Goal: Transaction & Acquisition: Purchase product/service

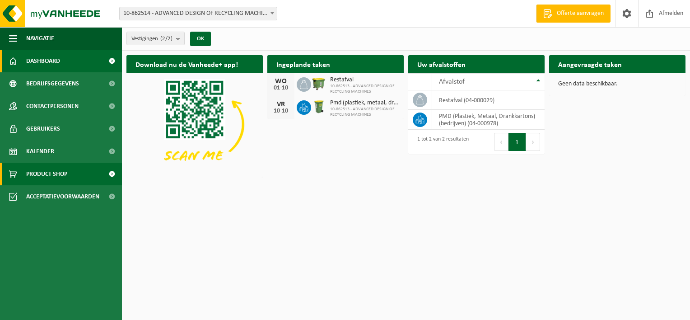
click at [61, 167] on span "Product Shop" at bounding box center [46, 174] width 41 height 23
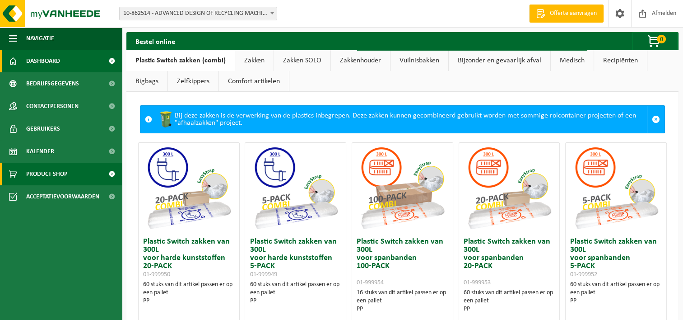
click at [63, 65] on link "Dashboard" at bounding box center [61, 61] width 122 height 23
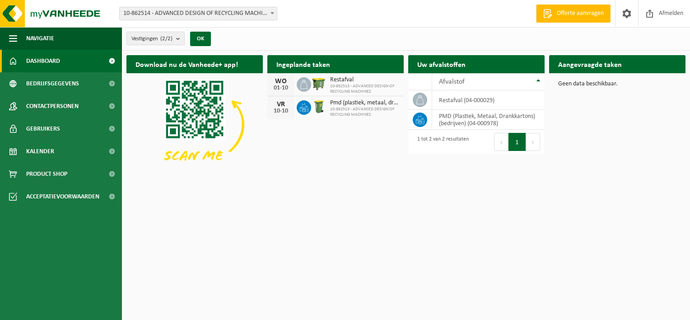
click at [304, 67] on h2 "Ingeplande taken" at bounding box center [303, 64] width 72 height 18
click at [310, 88] on div at bounding box center [304, 84] width 14 height 14
click at [340, 79] on span "Restafval" at bounding box center [364, 79] width 69 height 7
click at [468, 101] on td "restafval (04-000029)" at bounding box center [488, 99] width 112 height 19
click at [512, 139] on button "1" at bounding box center [518, 142] width 18 height 18
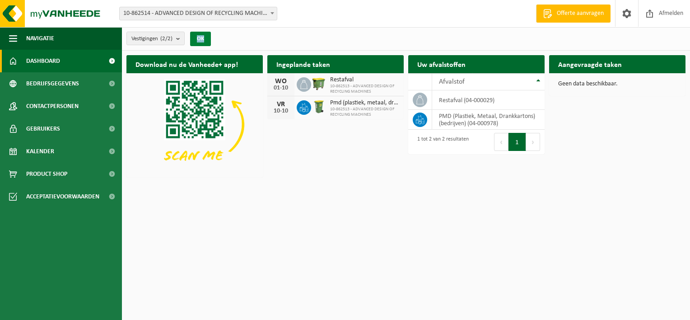
click at [204, 43] on div "Vestigingen (2/2) Alles selecteren Alles deselecteren Actieve selecteren ADVANC…" at bounding box center [171, 38] width 99 height 19
click at [204, 43] on button "OK" at bounding box center [200, 39] width 21 height 14
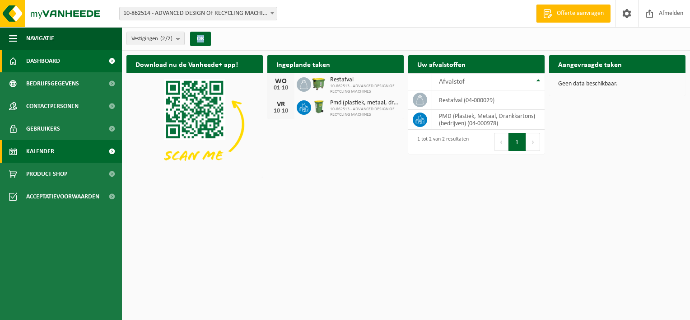
click at [94, 155] on link "Kalender" at bounding box center [61, 151] width 122 height 23
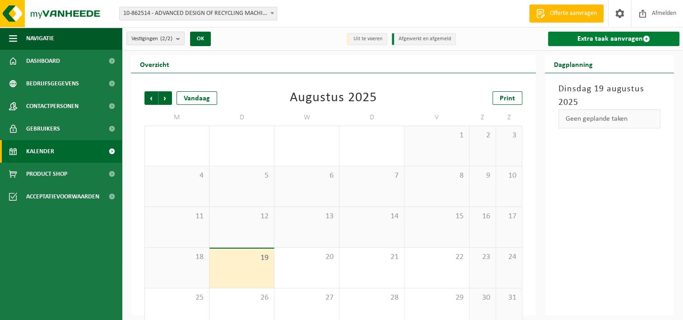
click at [582, 35] on link "Extra taak aanvragen" at bounding box center [613, 39] width 131 height 14
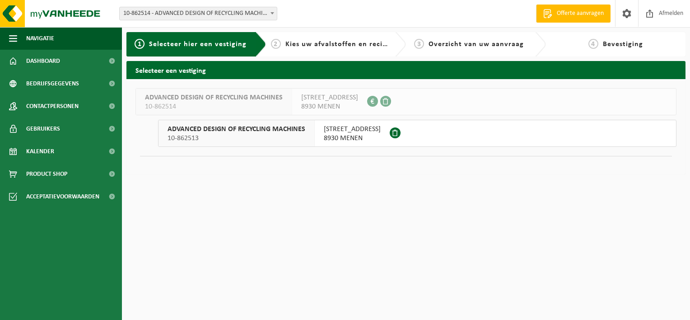
click at [303, 136] on span "10-862513" at bounding box center [237, 138] width 138 height 9
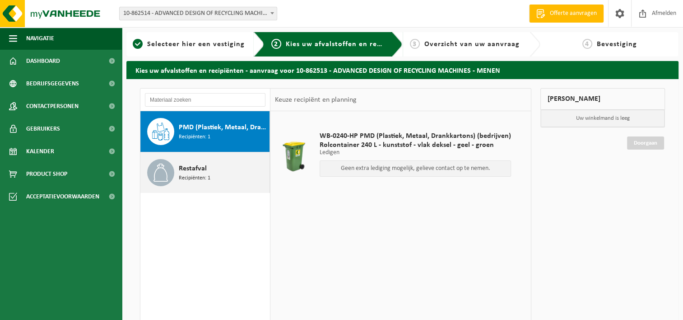
click at [187, 174] on span "Recipiënten: 1" at bounding box center [195, 178] width 32 height 9
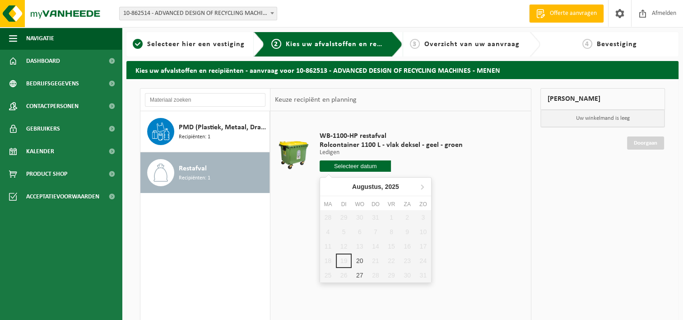
click at [366, 166] on input "text" at bounding box center [356, 165] width 72 height 11
click at [358, 257] on div "20" at bounding box center [360, 260] width 16 height 14
type input "Van 2025-08-20"
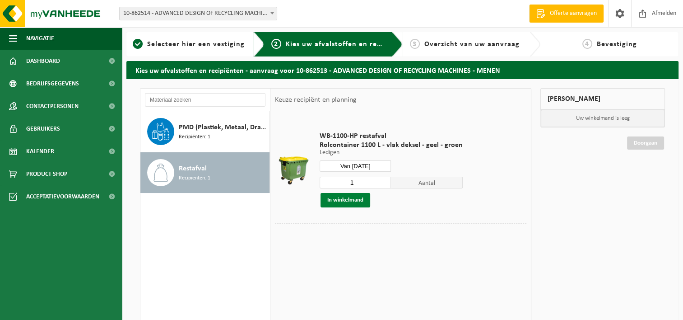
click at [357, 197] on button "In winkelmand" at bounding box center [346, 200] width 50 height 14
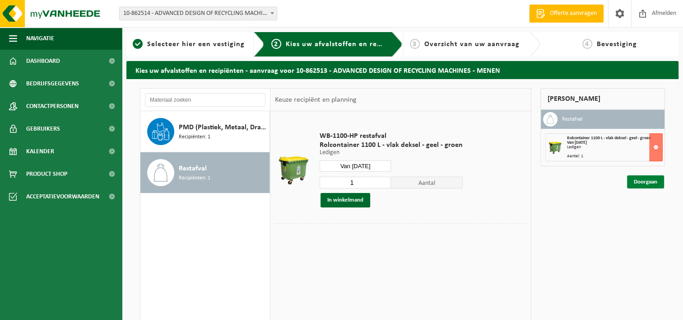
click at [650, 182] on link "Doorgaan" at bounding box center [645, 181] width 37 height 13
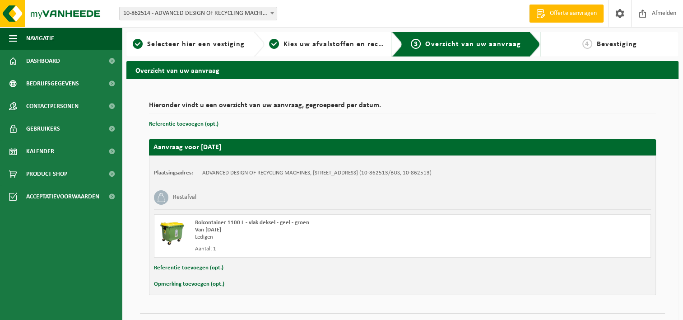
scroll to position [20, 0]
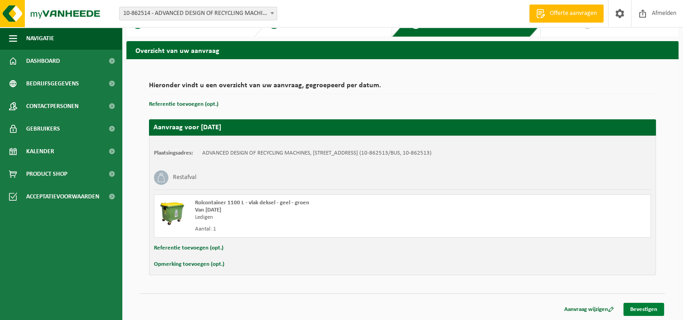
click at [648, 304] on link "Bevestigen" at bounding box center [644, 309] width 41 height 13
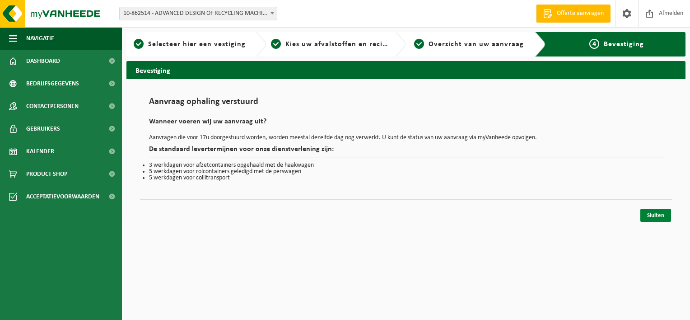
click at [649, 211] on link "Sluiten" at bounding box center [655, 215] width 31 height 13
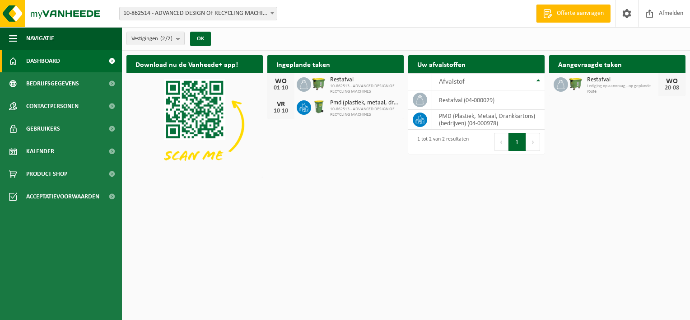
click at [308, 112] on span at bounding box center [304, 107] width 14 height 14
click at [282, 105] on div "VR" at bounding box center [281, 104] width 18 height 7
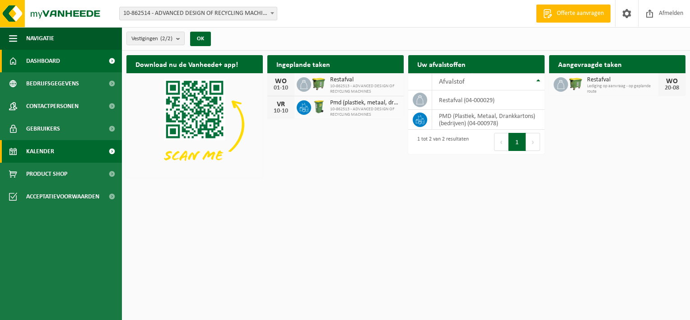
click at [48, 149] on span "Kalender" at bounding box center [40, 151] width 28 height 23
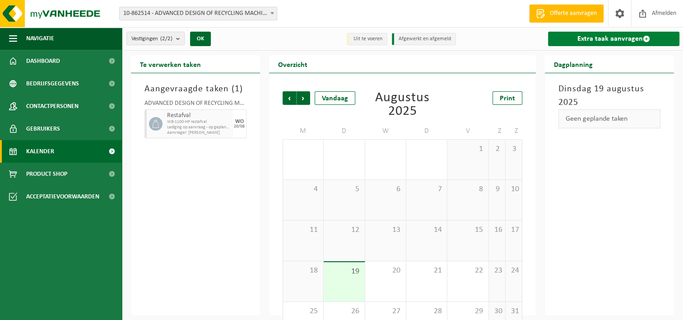
click at [603, 38] on link "Extra taak aanvragen" at bounding box center [613, 39] width 131 height 14
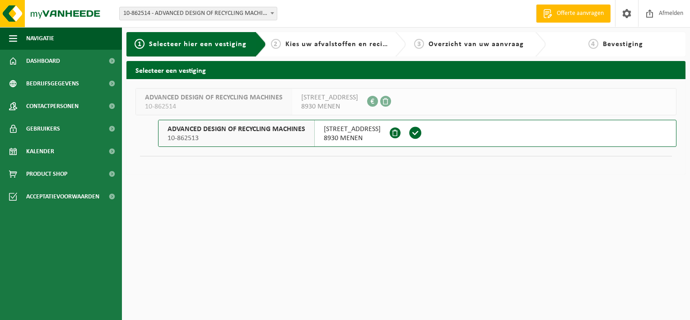
click at [422, 127] on span at bounding box center [416, 133] width 14 height 14
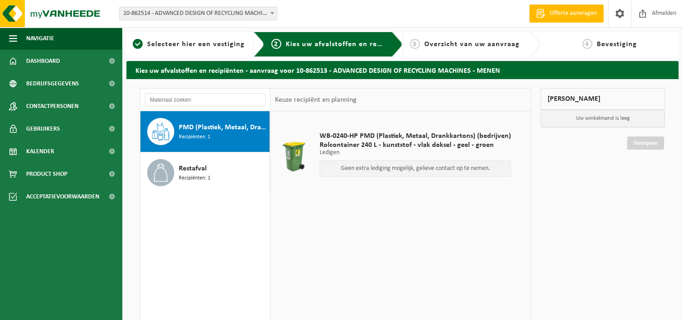
click at [413, 170] on p "Geen extra lediging mogelijk, gelieve contact op te nemen." at bounding box center [416, 168] width 182 height 6
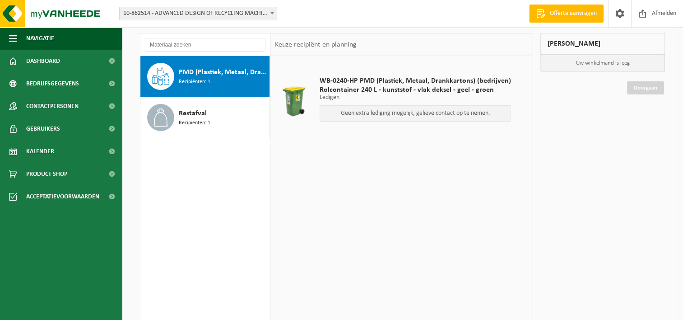
scroll to position [52, 0]
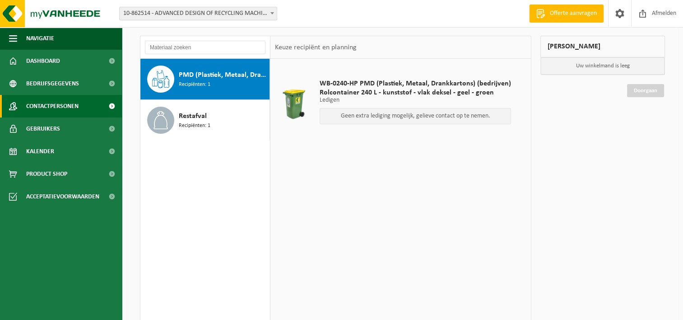
click at [78, 105] on span "Contactpersonen" at bounding box center [52, 106] width 52 height 23
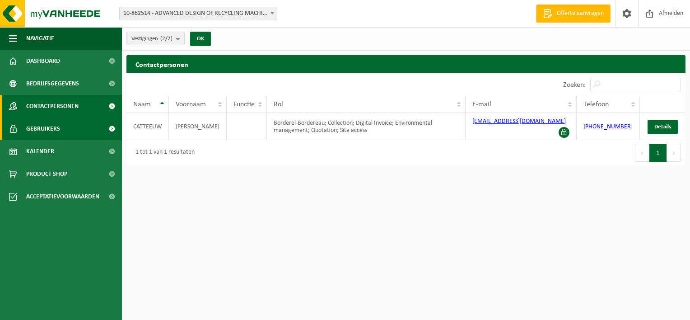
click at [69, 130] on link "Gebruikers" at bounding box center [61, 128] width 122 height 23
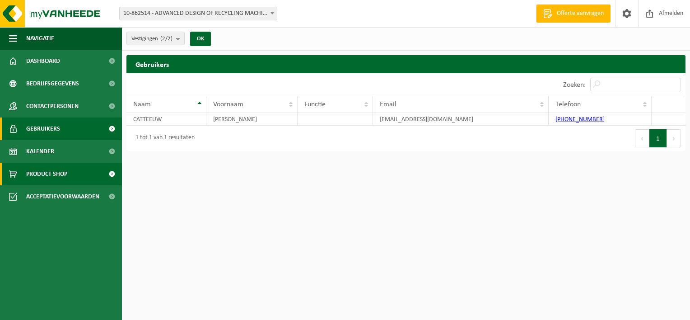
click at [54, 174] on span "Product Shop" at bounding box center [46, 174] width 41 height 23
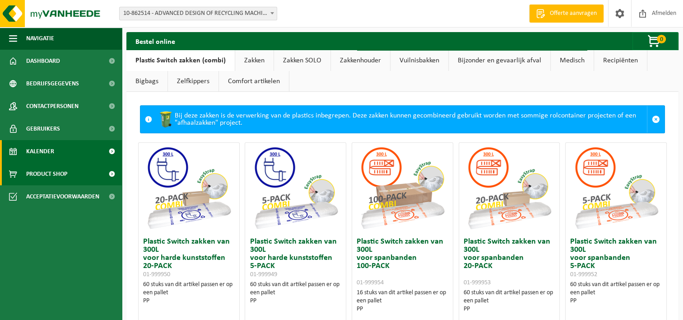
click at [51, 159] on span "Kalender" at bounding box center [40, 151] width 28 height 23
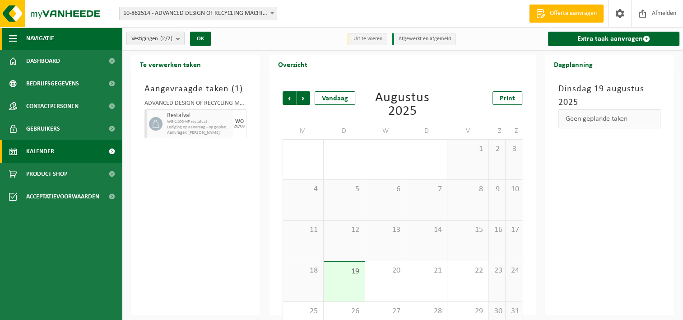
click at [40, 34] on span "Navigatie" at bounding box center [40, 38] width 28 height 23
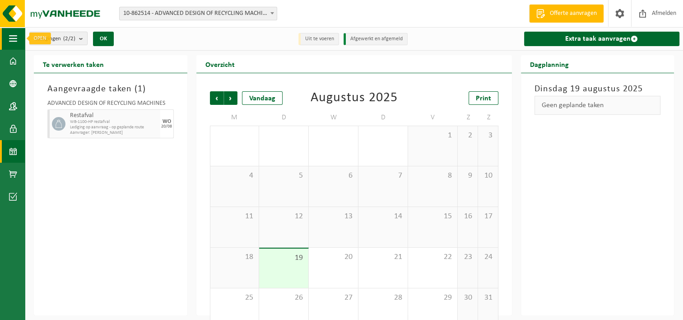
click at [19, 37] on button "Navigatie" at bounding box center [12, 38] width 25 height 23
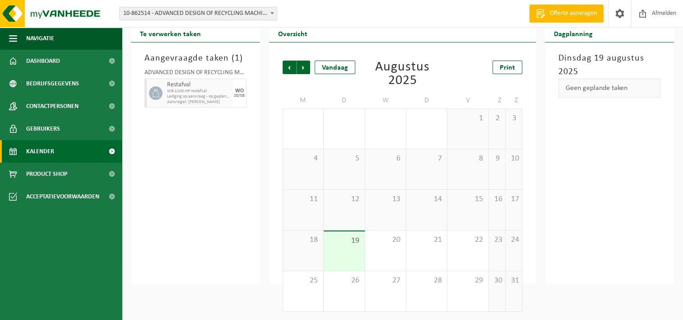
scroll to position [31, 0]
click at [51, 56] on span "Dashboard" at bounding box center [43, 61] width 34 height 23
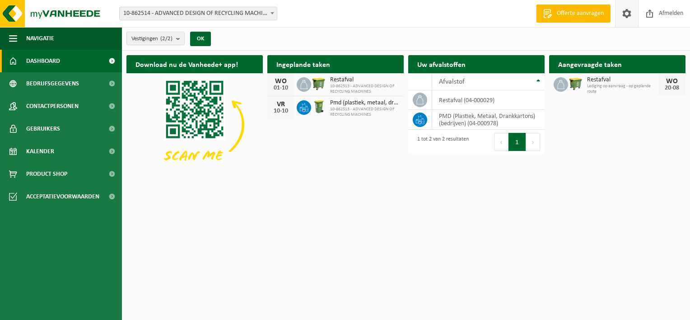
click at [632, 17] on span at bounding box center [627, 13] width 14 height 27
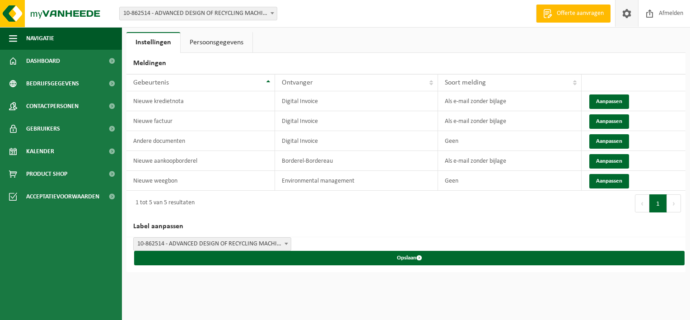
click at [585, 18] on span "Offerte aanvragen" at bounding box center [580, 13] width 51 height 9
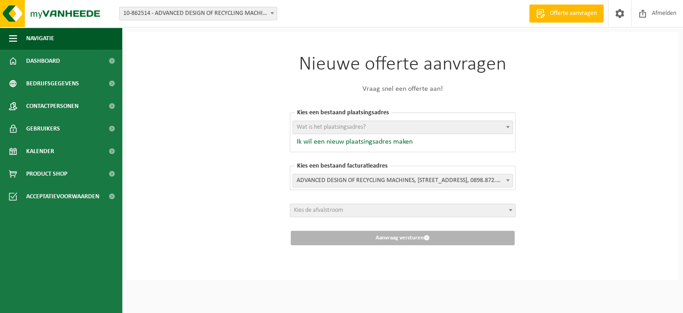
scroll to position [3, 0]
click at [393, 123] on span "Wat is het plaatsingsadres?" at bounding box center [403, 127] width 220 height 13
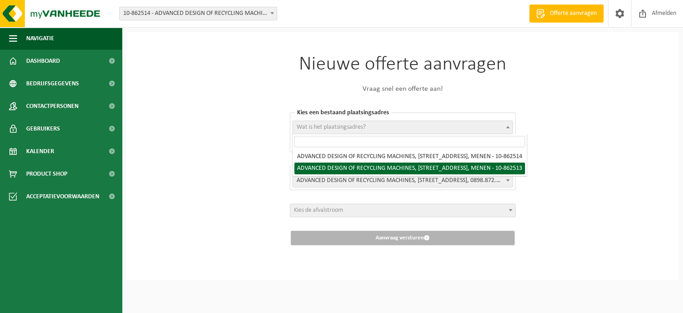
select select "101239"
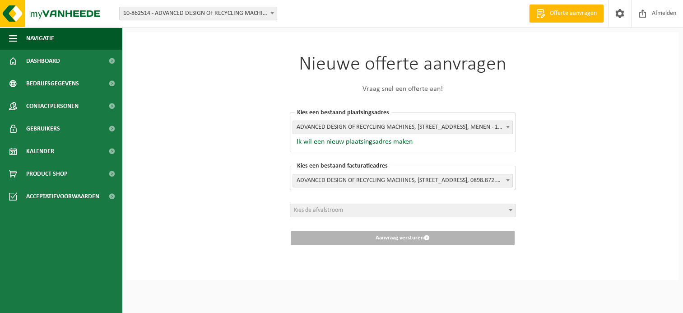
click at [486, 121] on span "ADVANCED DESIGN OF RECYCLING MACHINES, [STREET_ADDRESS], MENEN - 10-862513" at bounding box center [403, 127] width 220 height 13
click at [571, 131] on div "Nieuwe offerte aanvragen Vraag snel een offerte aan! Kies een bestaand plaatsin…" at bounding box center [402, 156] width 552 height 248
